Goal: Transaction & Acquisition: Purchase product/service

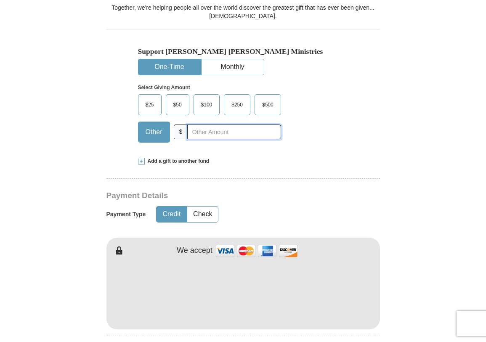
click at [198, 132] on input "text" at bounding box center [233, 131] width 93 height 15
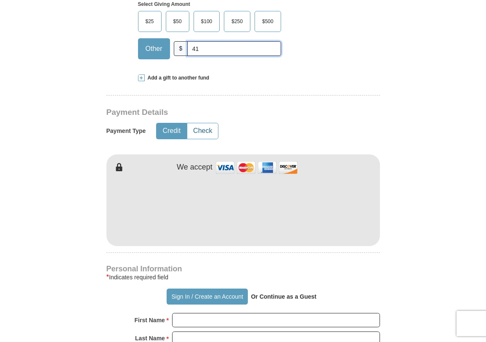
scroll to position [312, 0]
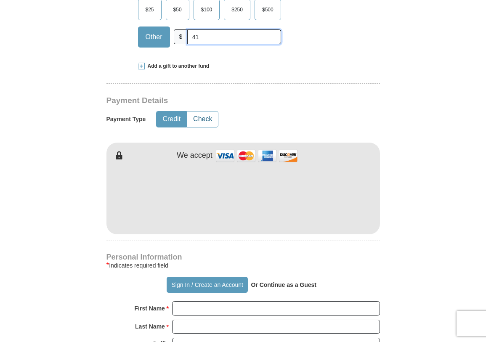
type input "41"
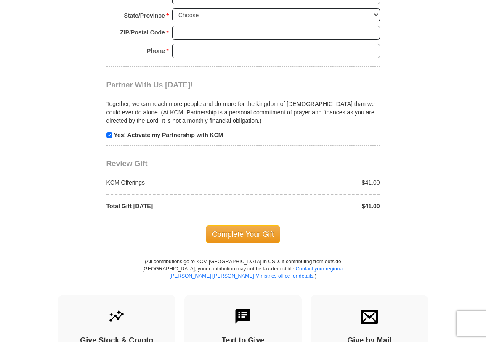
scroll to position [749, 0]
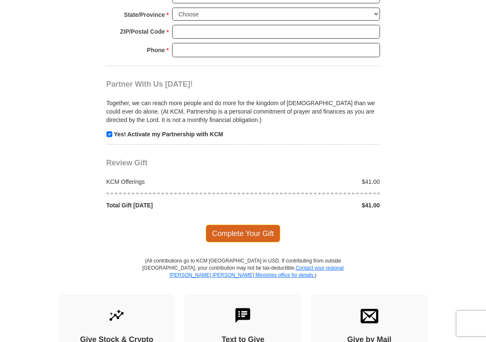
click at [233, 225] on span "Complete Your Gift" at bounding box center [243, 233] width 74 height 18
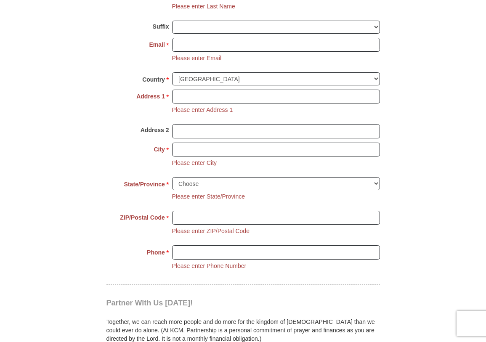
scroll to position [604, 0]
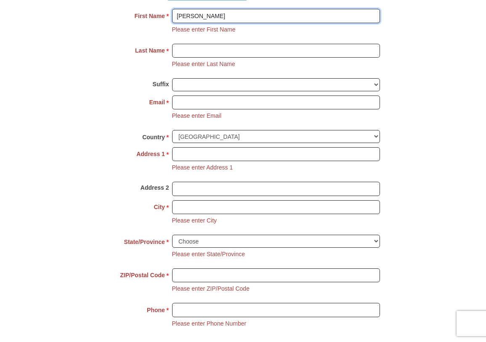
type input "[PERSON_NAME]"
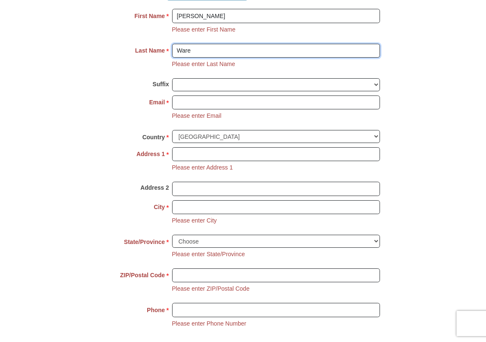
type input "Ware"
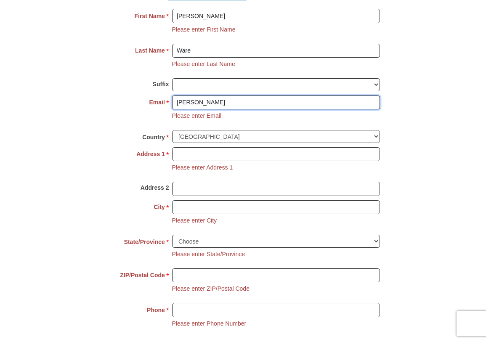
type input "[PERSON_NAME]"
type input "[EMAIL_ADDRESS][DOMAIN_NAME]"
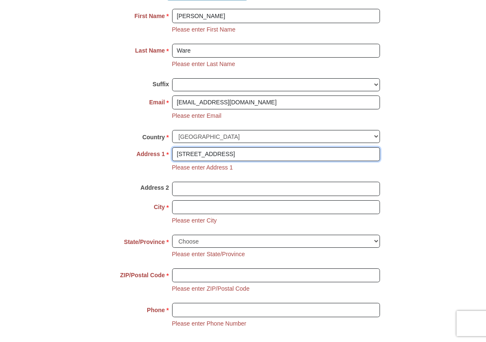
type input "[STREET_ADDRESS]"
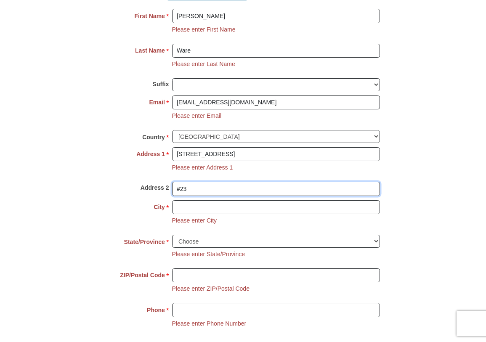
type input "#23"
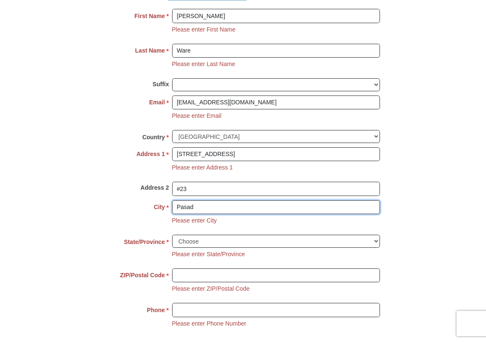
type input "Pasade"
type input "[GEOGRAPHIC_DATA]"
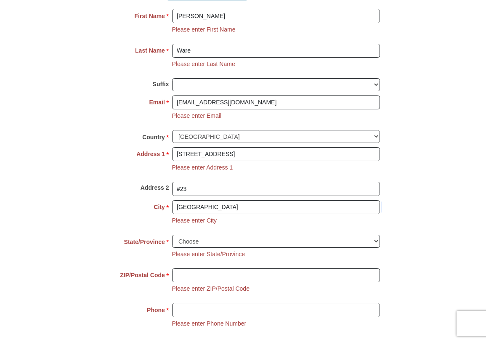
click at [190, 250] on li "Please enter State/Province" at bounding box center [208, 254] width 73 height 8
select select "CA"
type input "91101"
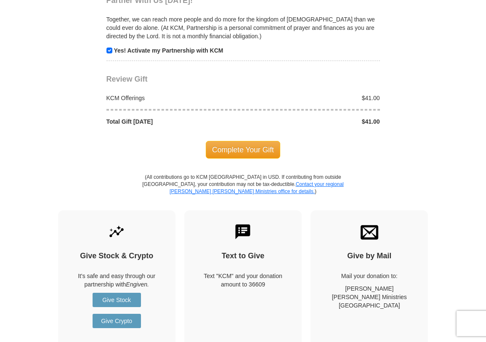
scroll to position [965, 0]
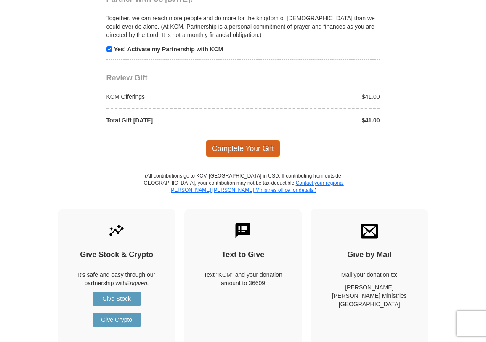
type input "3108499068"
click at [227, 140] on span "Complete Your Gift" at bounding box center [243, 149] width 74 height 18
